Goal: Task Accomplishment & Management: Use online tool/utility

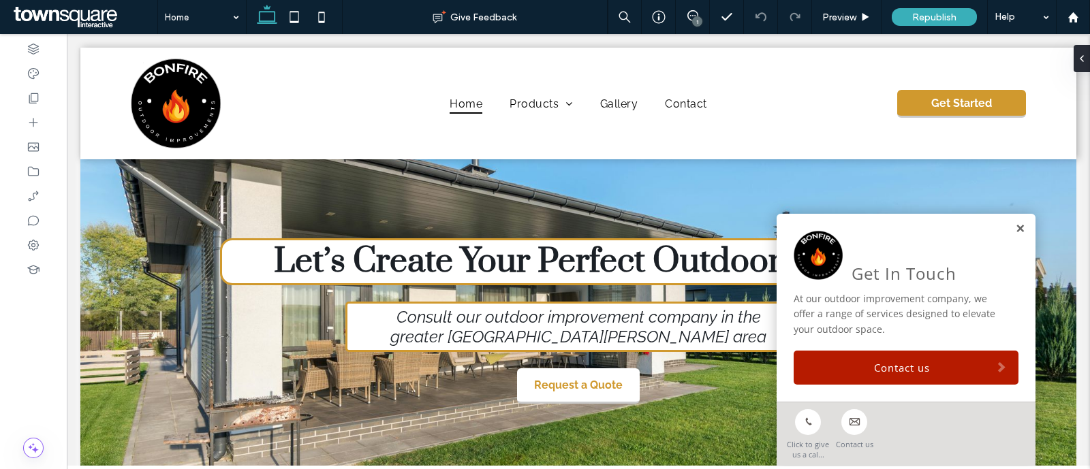
click at [1015, 228] on link at bounding box center [1020, 230] width 10 height 12
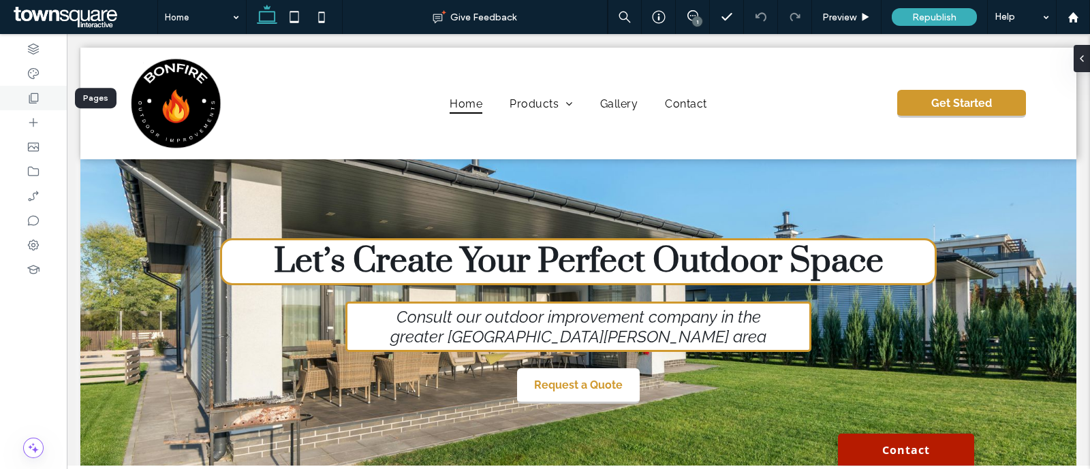
click at [23, 97] on div at bounding box center [33, 98] width 67 height 25
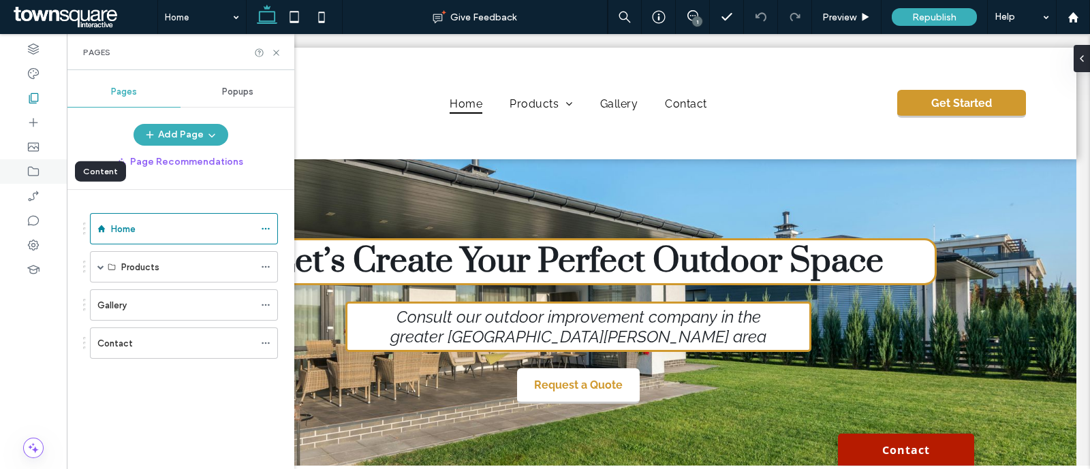
click at [34, 172] on icon at bounding box center [34, 172] width 14 height 14
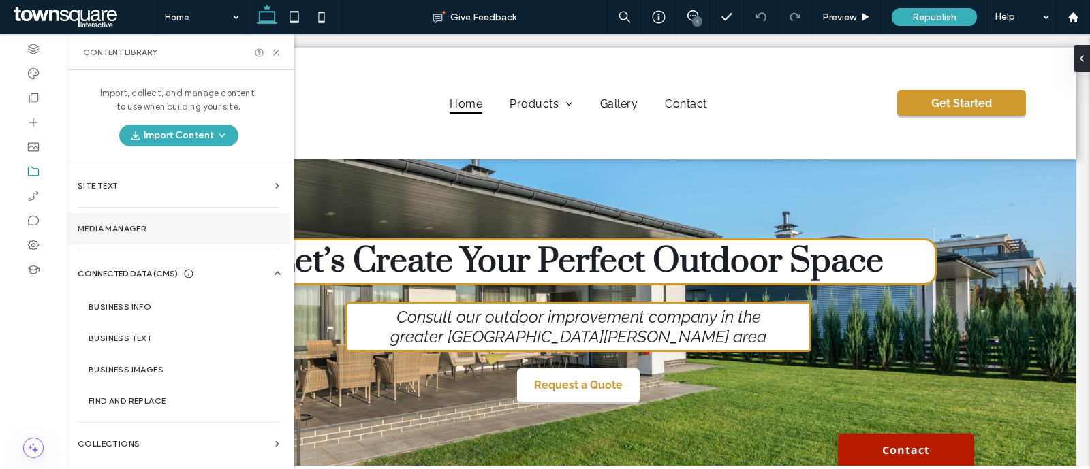
click at [128, 220] on section "Media Manager" at bounding box center [179, 228] width 224 height 31
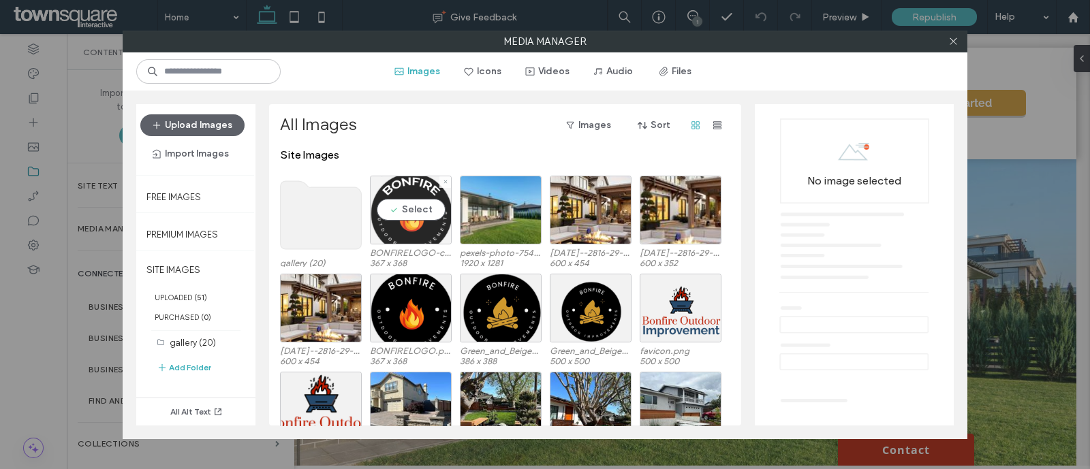
click at [406, 189] on div "Select" at bounding box center [411, 210] width 82 height 69
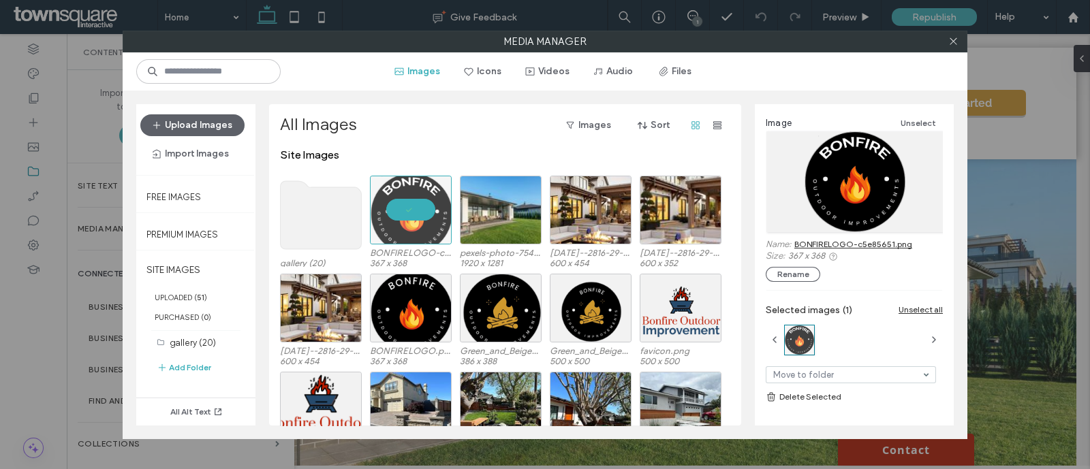
click at [889, 237] on div "Image Unselect Name: BONFIRELOGO-c5e85651.png Size: 367 x 368 Rename" at bounding box center [854, 198] width 177 height 167
click at [891, 243] on link "BONFIRELOGO-c5e85651.png" at bounding box center [854, 244] width 118 height 10
click at [420, 294] on div "Select" at bounding box center [411, 308] width 82 height 69
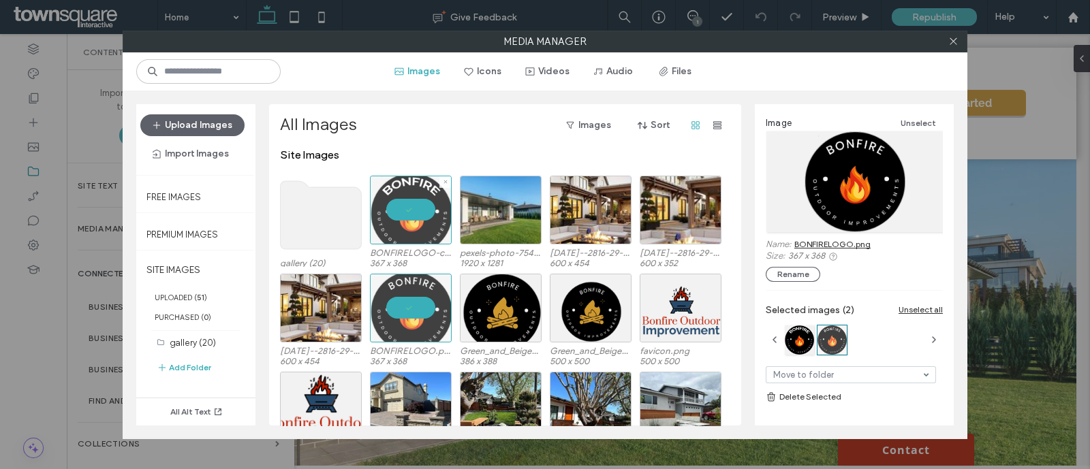
click at [401, 214] on div at bounding box center [411, 210] width 82 height 69
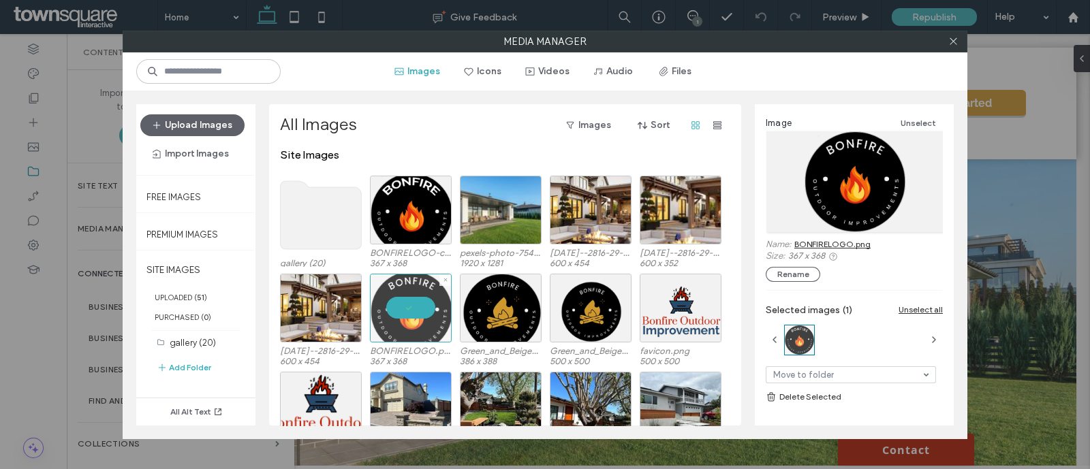
click at [425, 313] on div at bounding box center [411, 308] width 82 height 69
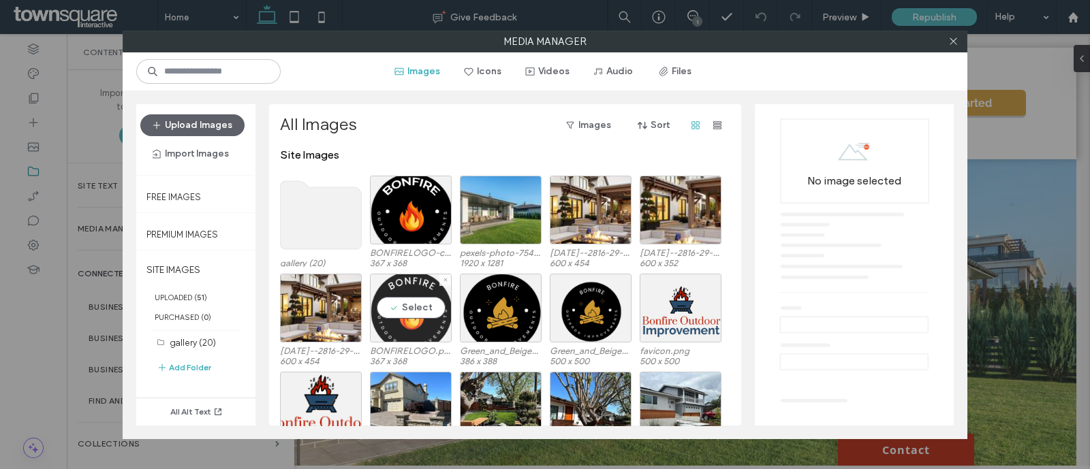
click at [418, 292] on div "Select" at bounding box center [411, 308] width 82 height 69
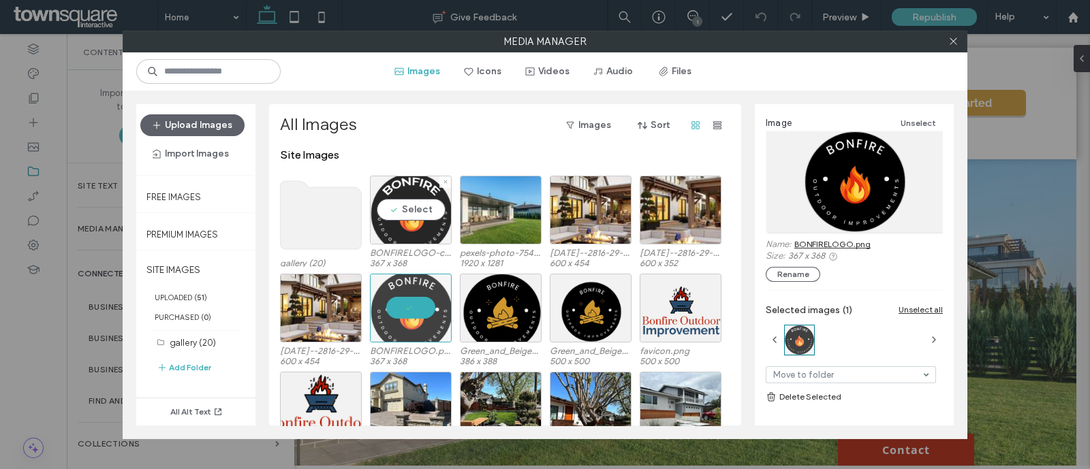
click at [412, 227] on div "Select" at bounding box center [411, 210] width 82 height 69
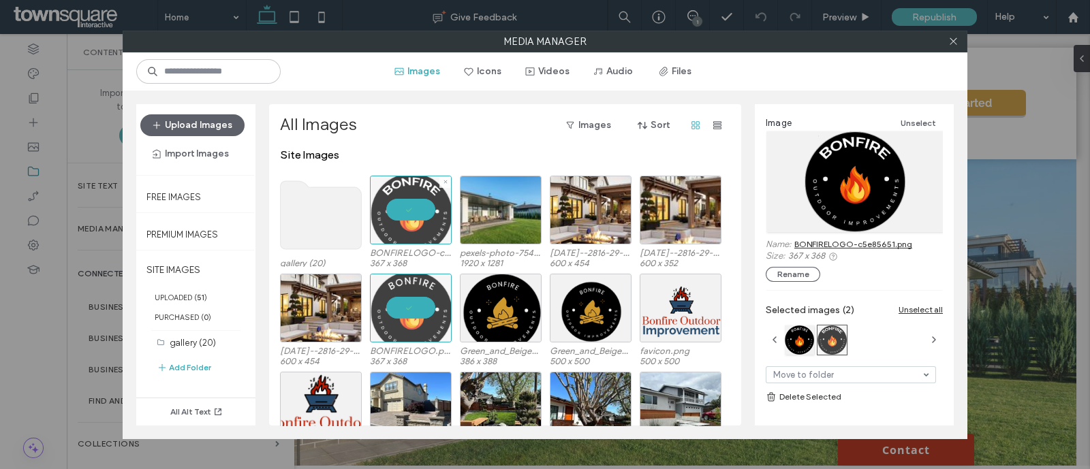
click at [407, 196] on div at bounding box center [411, 210] width 82 height 69
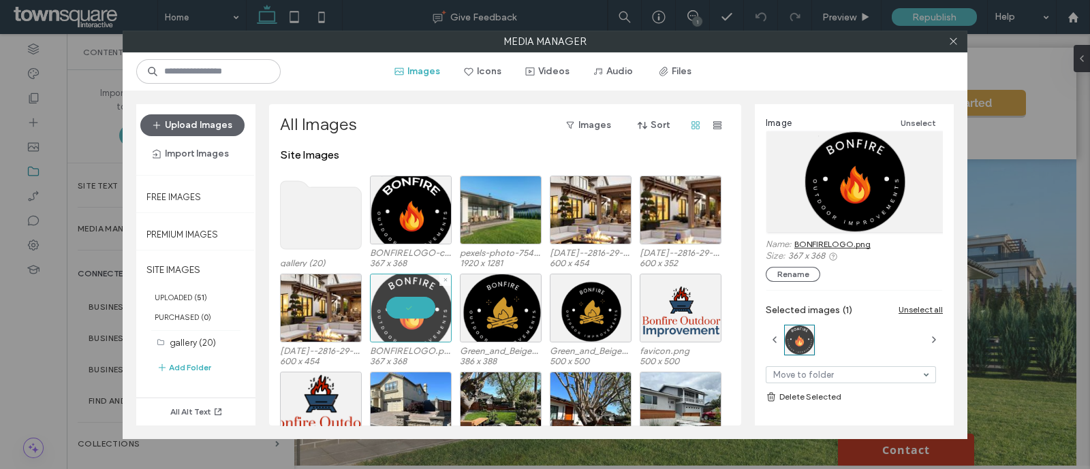
click at [410, 287] on div at bounding box center [411, 308] width 82 height 69
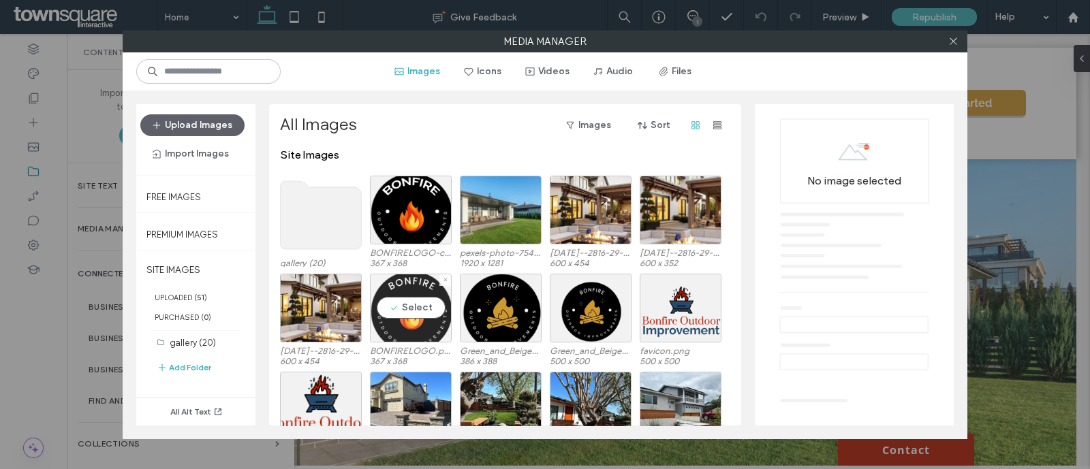
click at [410, 287] on div "Select" at bounding box center [411, 308] width 82 height 69
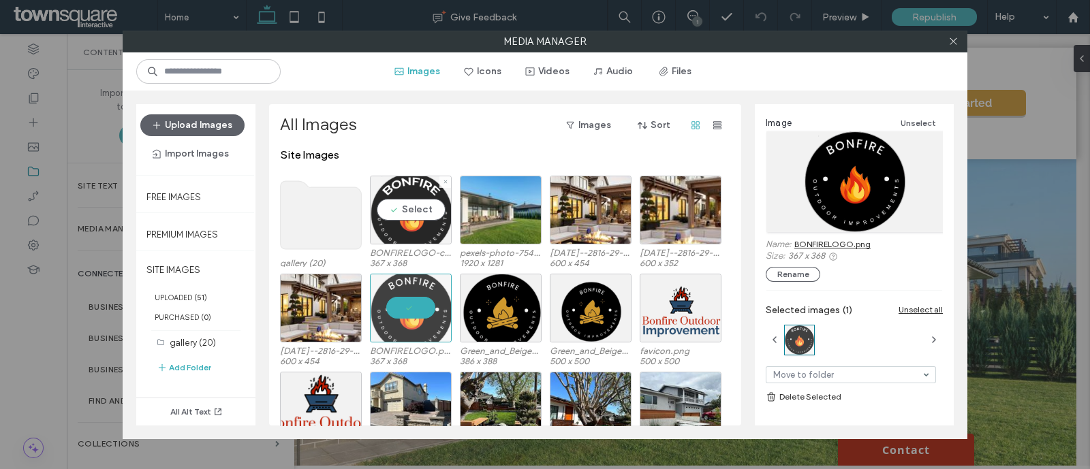
click at [403, 216] on div "Select" at bounding box center [411, 210] width 82 height 69
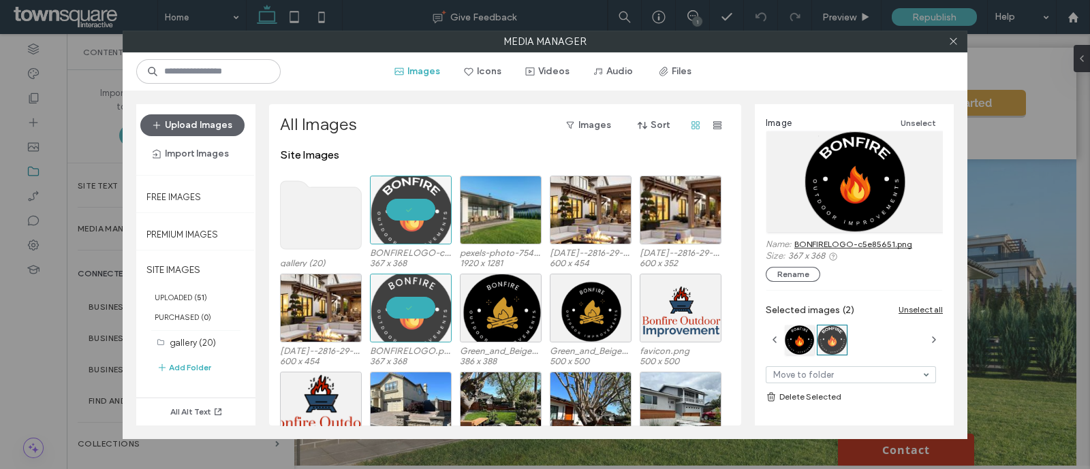
click at [958, 45] on div at bounding box center [953, 41] width 20 height 20
click at [955, 41] on icon at bounding box center [954, 41] width 10 height 10
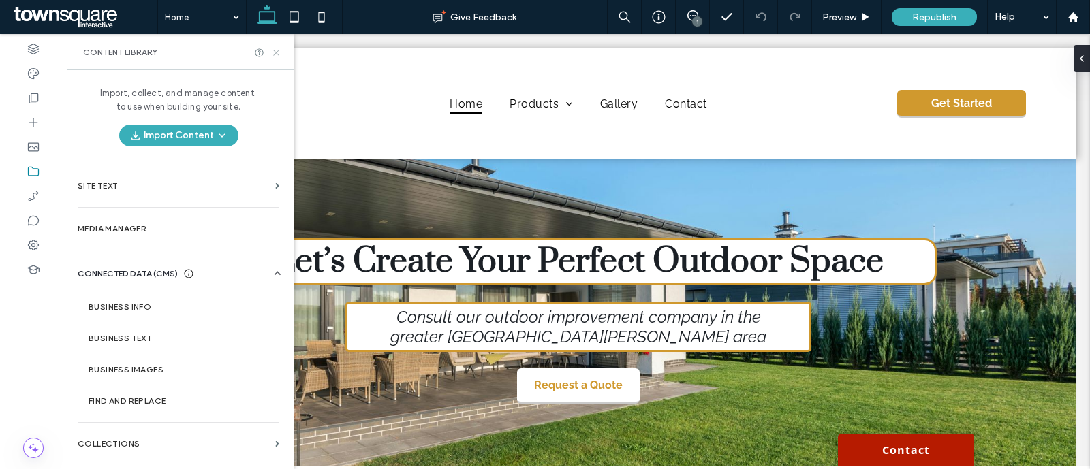
click at [275, 50] on icon at bounding box center [276, 53] width 10 height 10
